Goal: Transaction & Acquisition: Purchase product/service

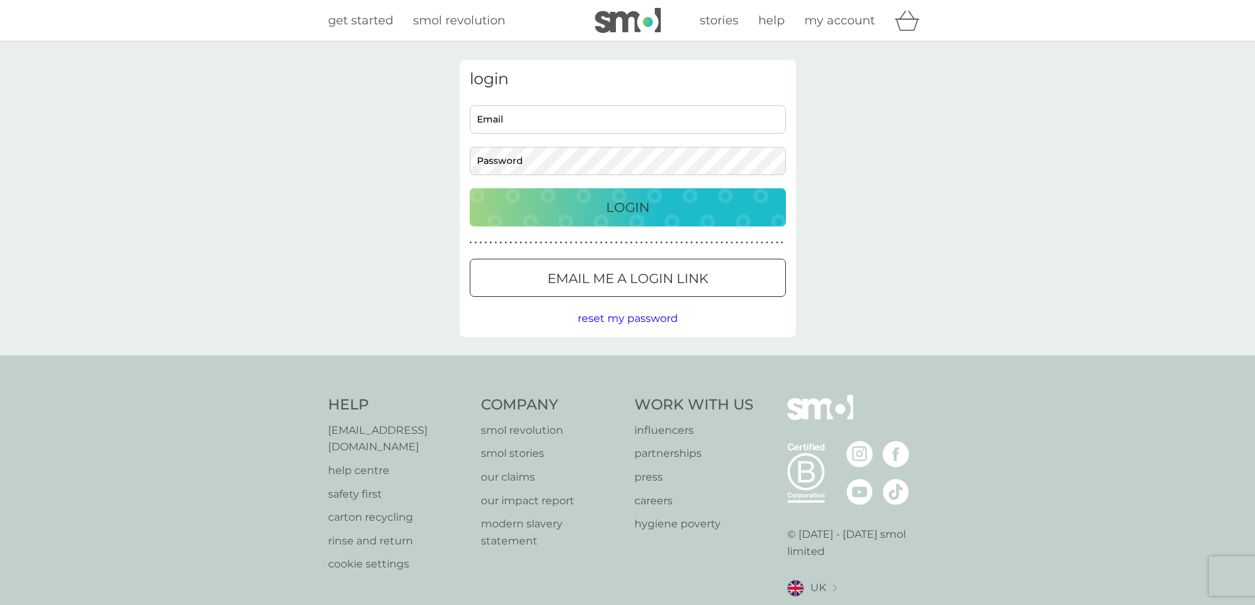
type input "[EMAIL_ADDRESS][DOMAIN_NAME]"
click at [603, 221] on button "Login" at bounding box center [628, 207] width 316 height 38
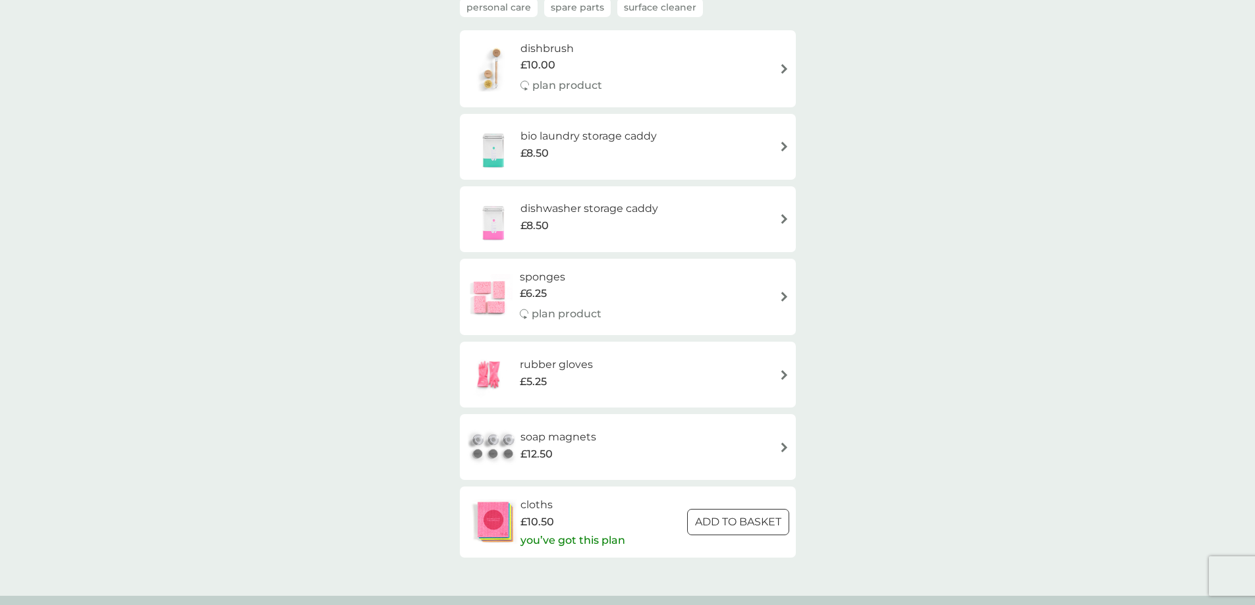
scroll to position [132, 0]
